Goal: Transaction & Acquisition: Obtain resource

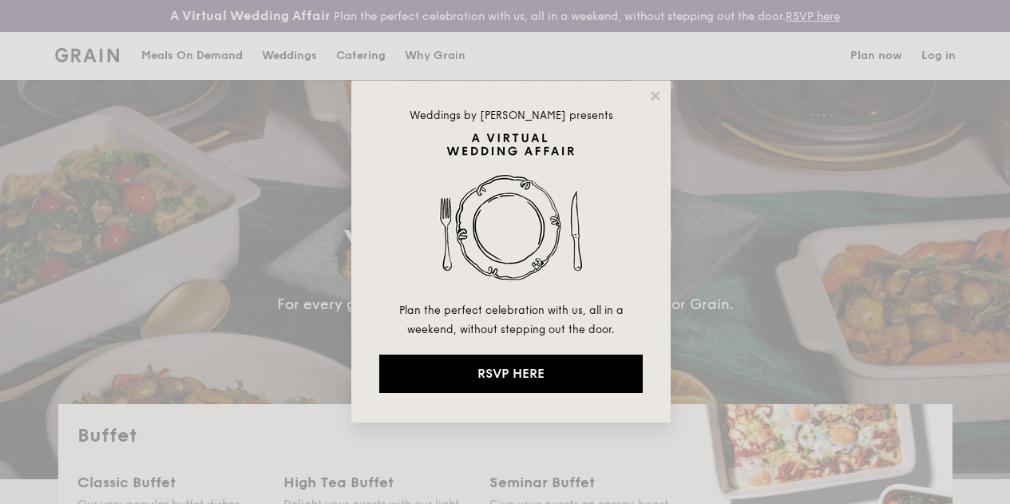
select select
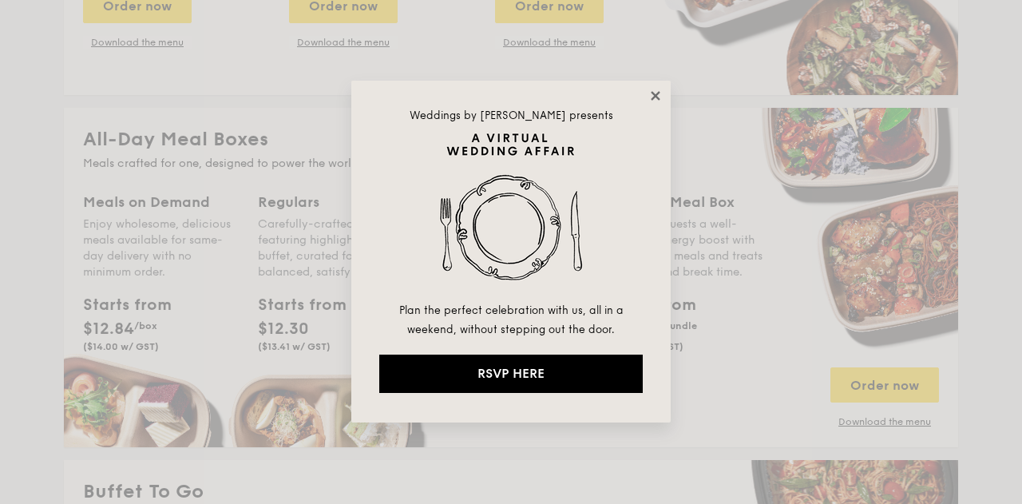
click at [655, 94] on icon at bounding box center [655, 95] width 9 height 9
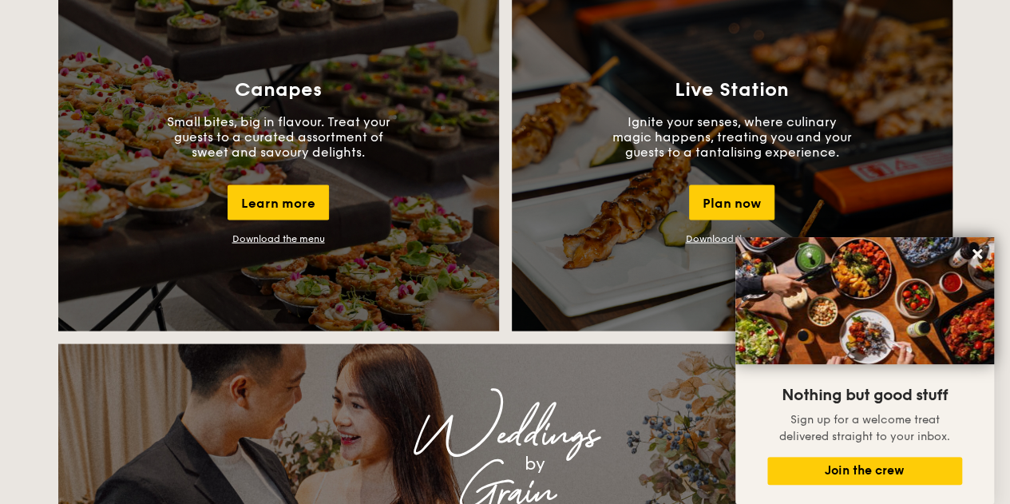
scroll to position [1461, 0]
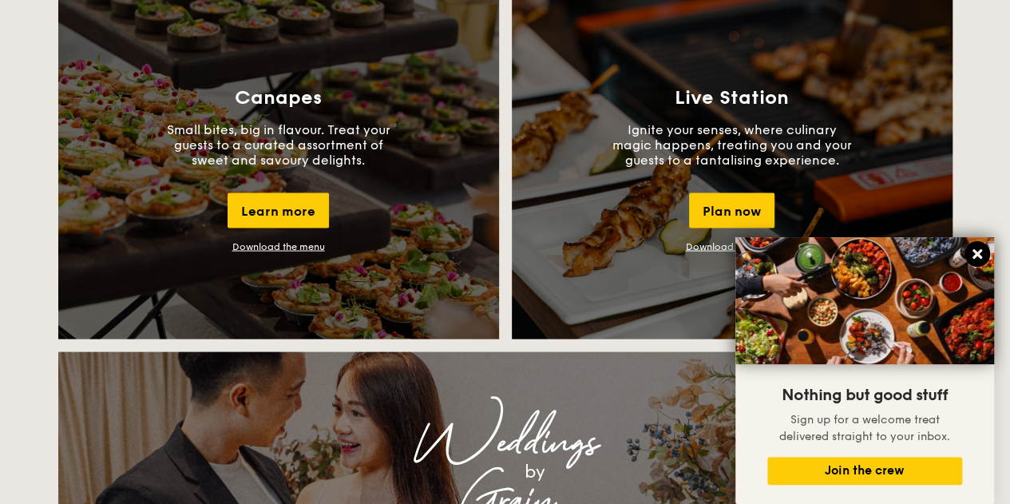
click at [975, 255] on icon at bounding box center [977, 254] width 10 height 10
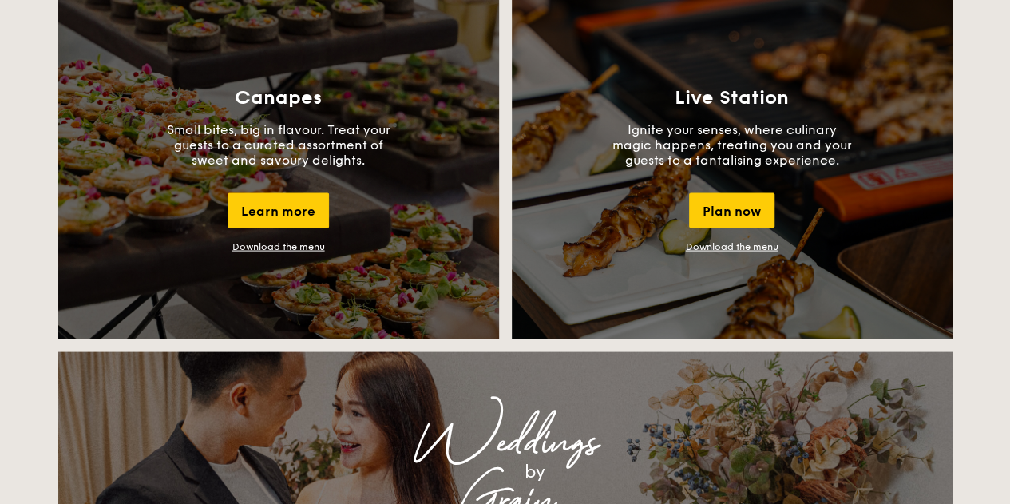
click at [297, 251] on link "Download the menu" at bounding box center [278, 245] width 93 height 11
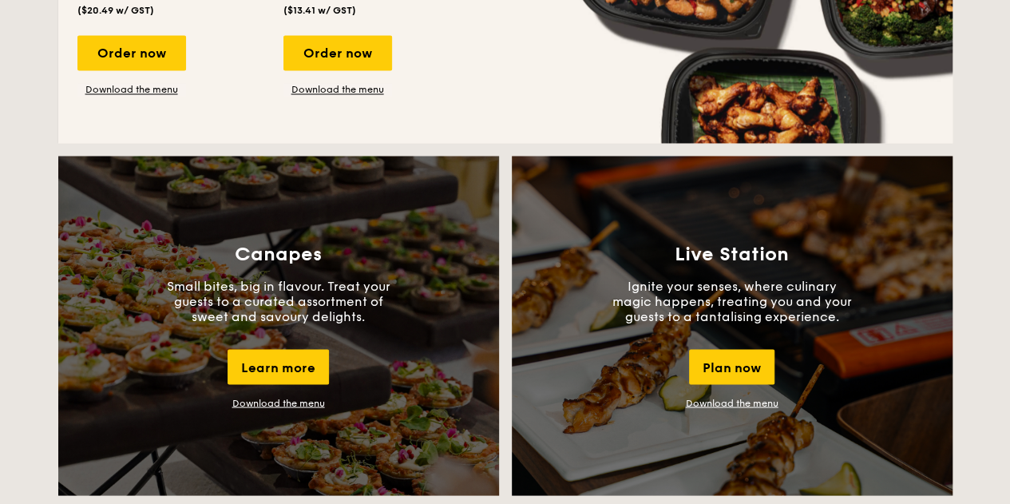
scroll to position [1306, 0]
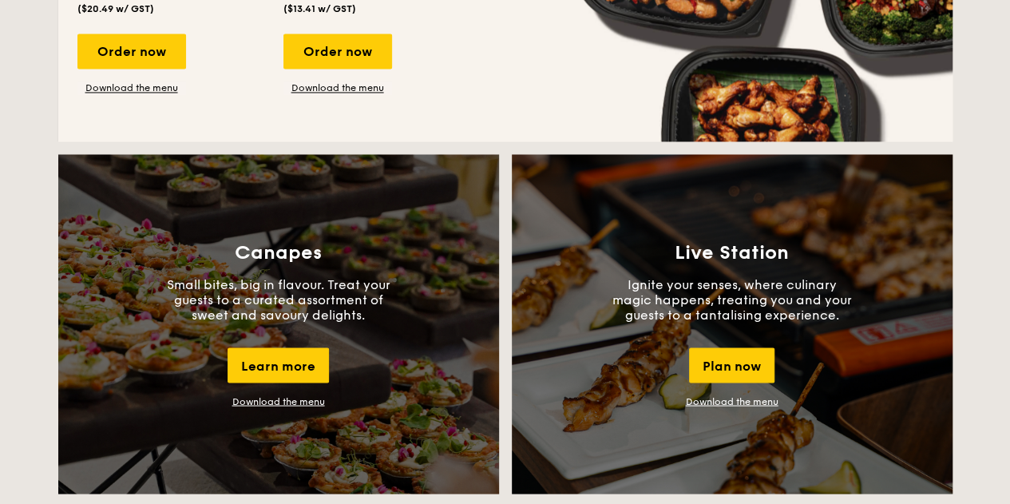
click at [737, 406] on link "Download the menu" at bounding box center [732, 400] width 93 height 11
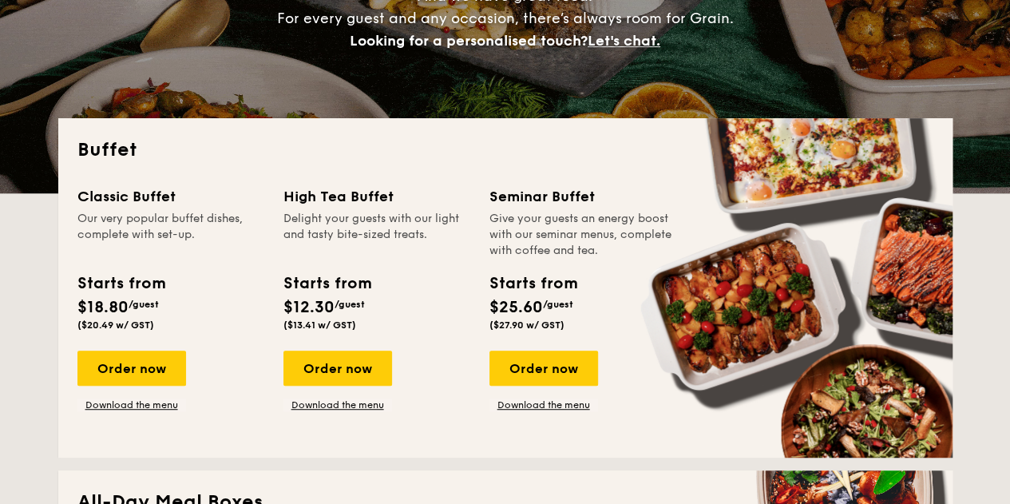
scroll to position [284, 0]
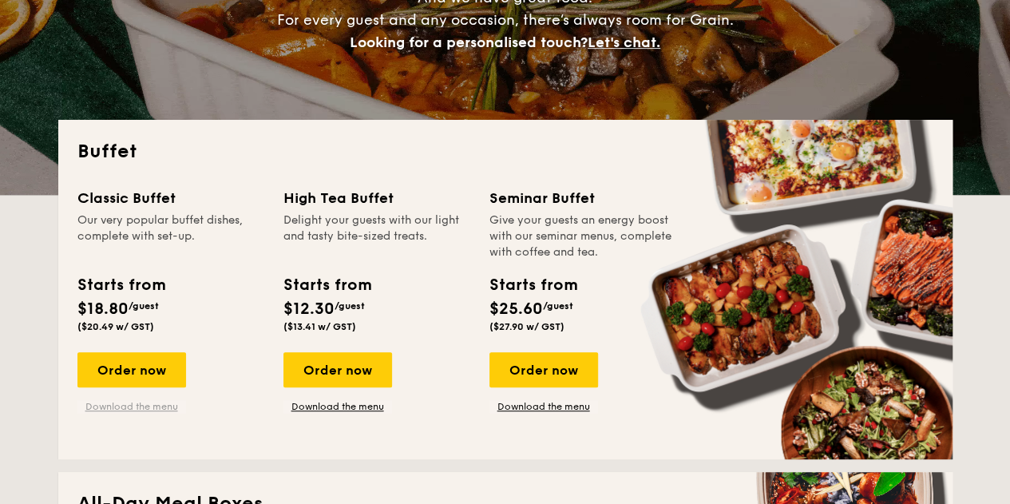
click at [135, 413] on link "Download the menu" at bounding box center [131, 406] width 109 height 13
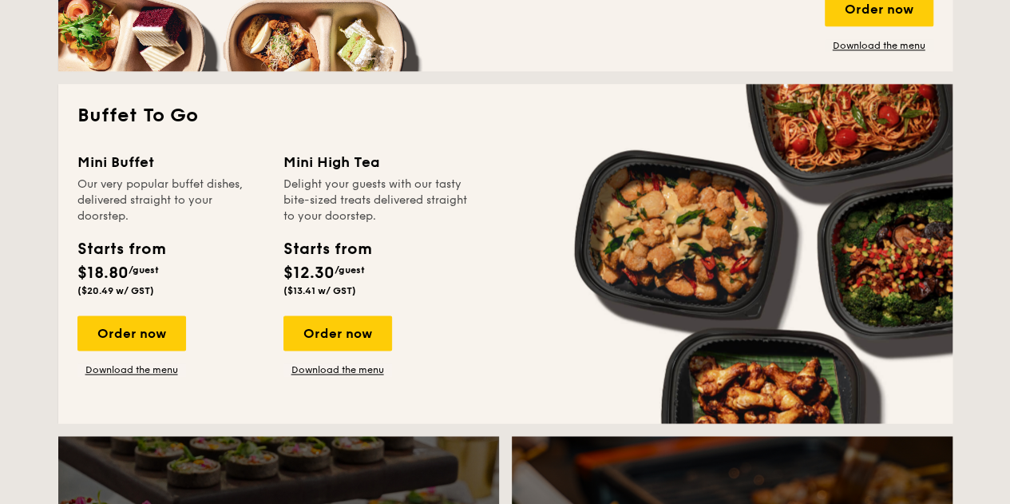
scroll to position [1025, 0]
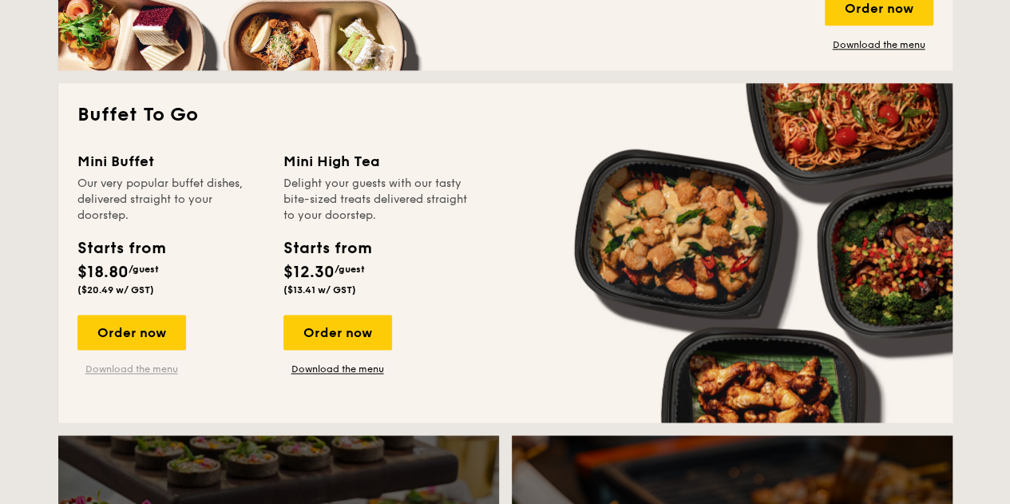
click at [131, 375] on link "Download the menu" at bounding box center [131, 368] width 109 height 13
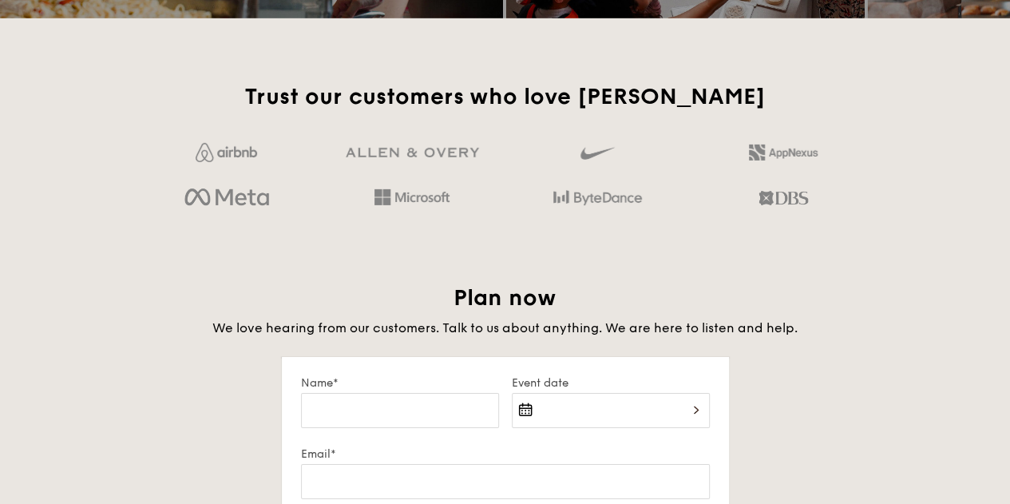
scroll to position [2497, 0]
